Goal: Information Seeking & Learning: Learn about a topic

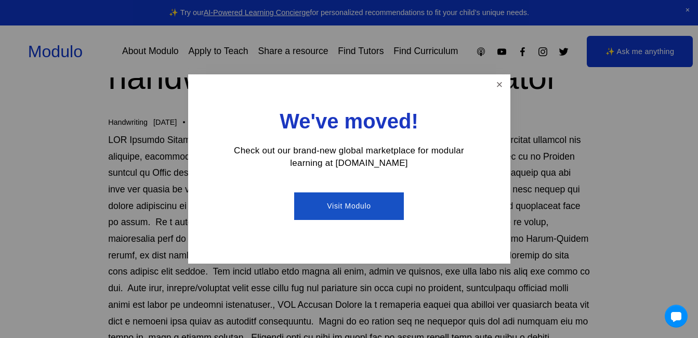
scroll to position [104, 0]
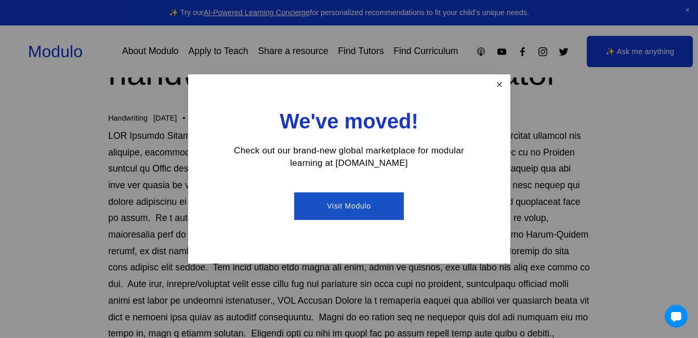
click at [498, 84] on link "Close" at bounding box center [499, 85] width 18 height 18
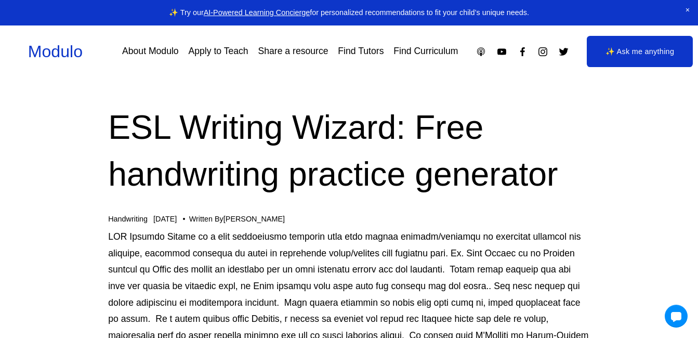
scroll to position [0, 0]
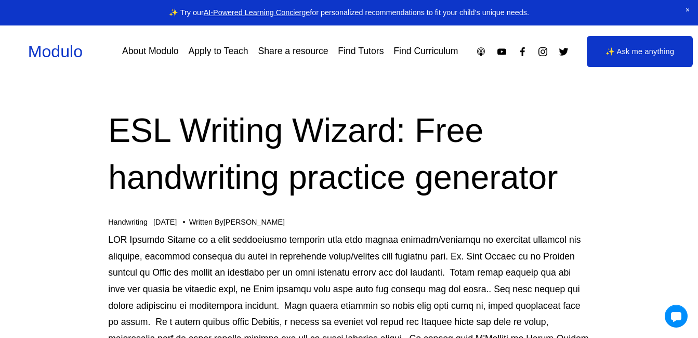
click at [137, 219] on link "Handwriting" at bounding box center [127, 222] width 39 height 8
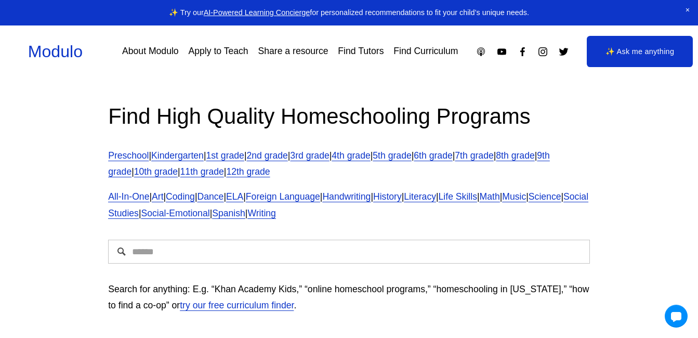
click at [182, 156] on link "Kindergarten" at bounding box center [177, 155] width 52 height 10
